Goal: Task Accomplishment & Management: Use online tool/utility

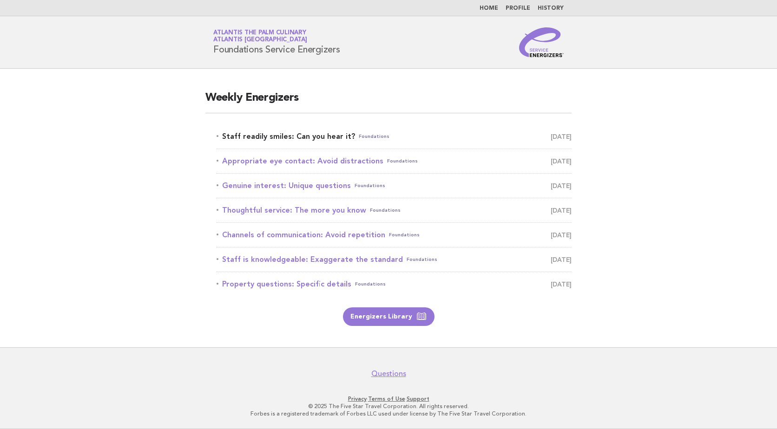
click at [562, 138] on span "September 21" at bounding box center [561, 136] width 21 height 13
click at [303, 136] on link "Staff readily smiles: Can you hear it? Foundations September 21" at bounding box center [393, 136] width 355 height 13
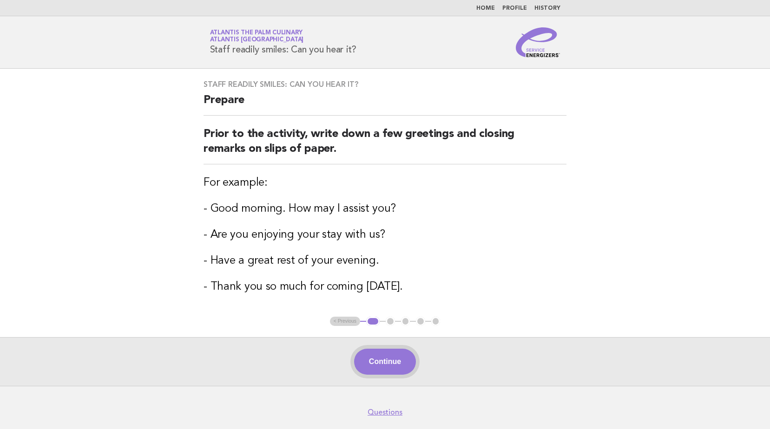
click at [386, 360] on button "Continue" at bounding box center [385, 362] width 62 height 26
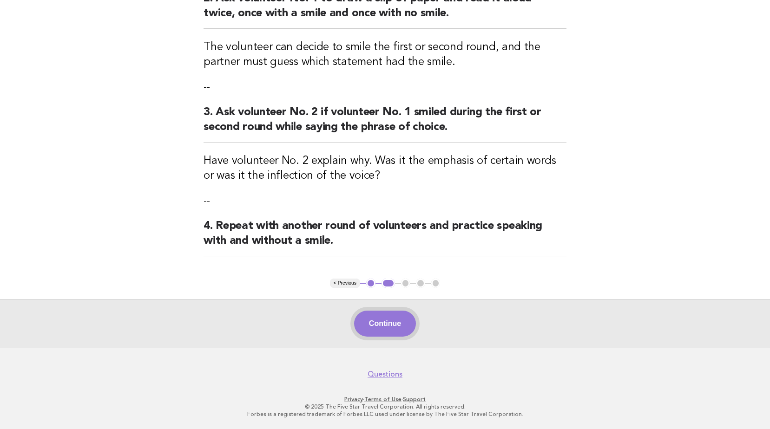
click at [382, 325] on button "Continue" at bounding box center [385, 324] width 62 height 26
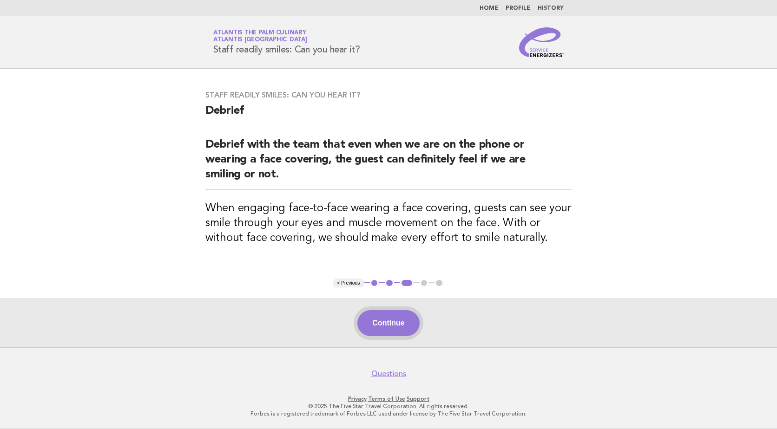
click at [404, 323] on button "Continue" at bounding box center [388, 323] width 62 height 26
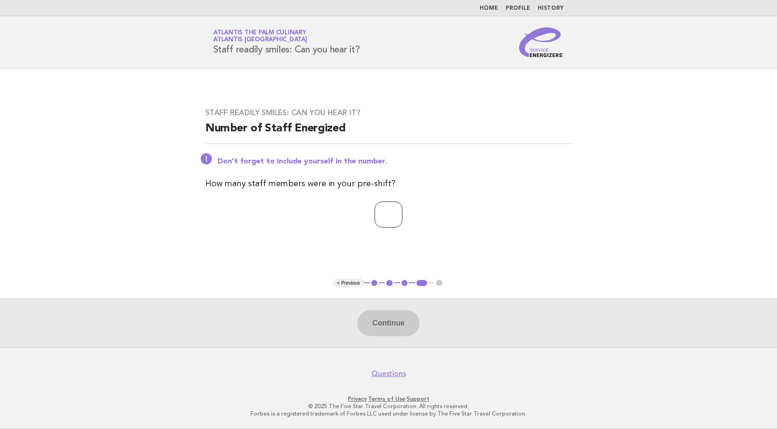
click at [395, 210] on input "number" at bounding box center [388, 215] width 28 height 26
type input "**"
click at [395, 319] on button "Continue" at bounding box center [388, 323] width 62 height 26
